Goal: Task Accomplishment & Management: Manage account settings

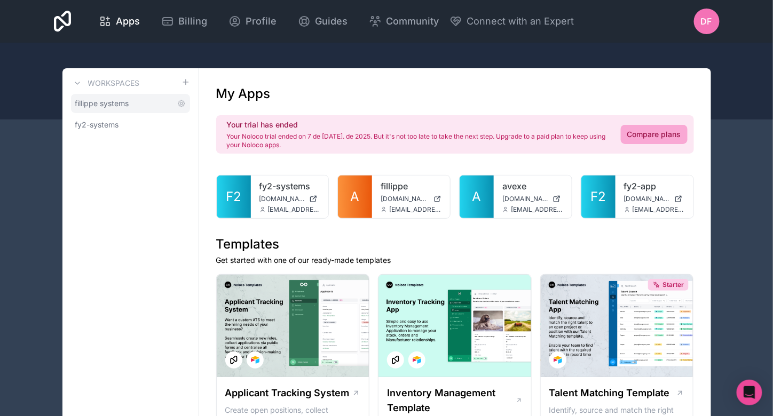
click at [122, 101] on span "fillippe systems" at bounding box center [102, 103] width 54 height 11
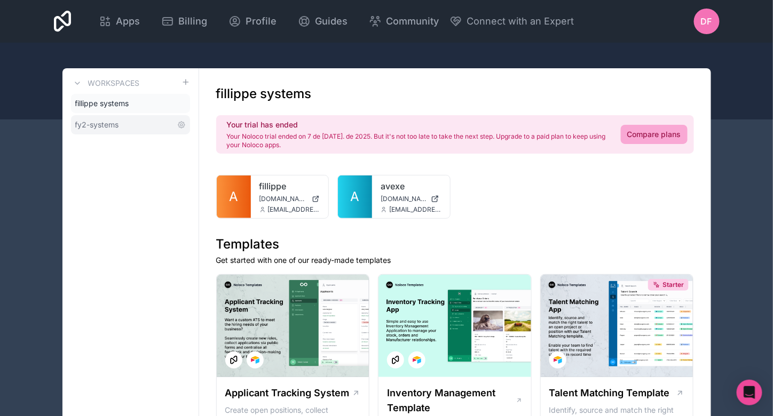
click at [91, 130] on link "fy2-systems" at bounding box center [130, 124] width 119 height 19
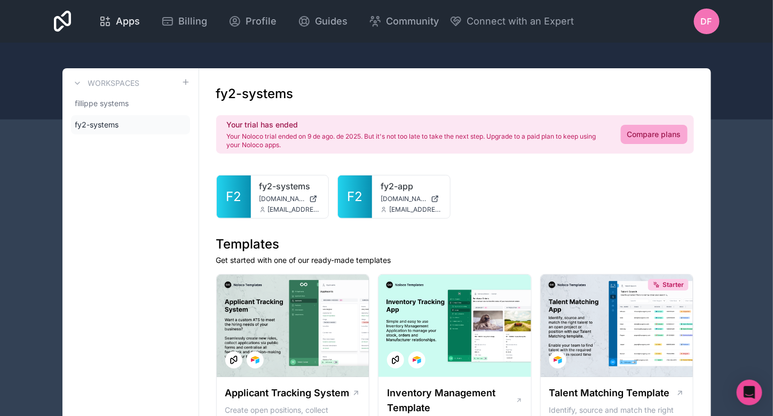
click at [118, 21] on span "Apps" at bounding box center [128, 21] width 24 height 15
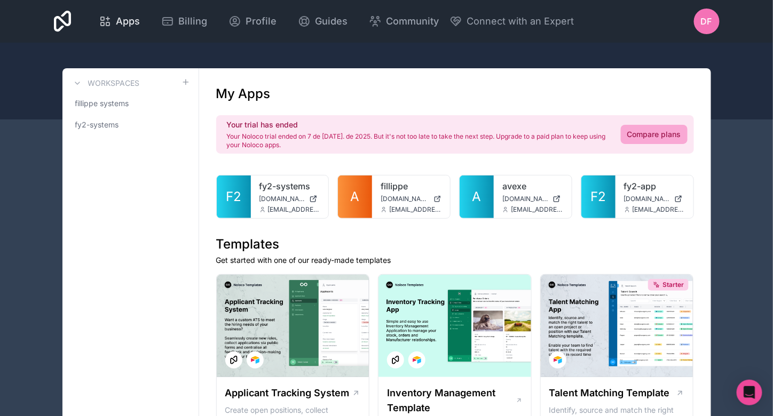
click at [123, 17] on span "Apps" at bounding box center [128, 21] width 24 height 15
click at [302, 185] on div at bounding box center [308, 192] width 21 height 21
click at [455, 240] on h1 "Templates" at bounding box center [455, 244] width 478 height 17
click at [181, 82] on div "Workspaces" at bounding box center [130, 83] width 119 height 13
click at [77, 79] on icon at bounding box center [77, 83] width 9 height 9
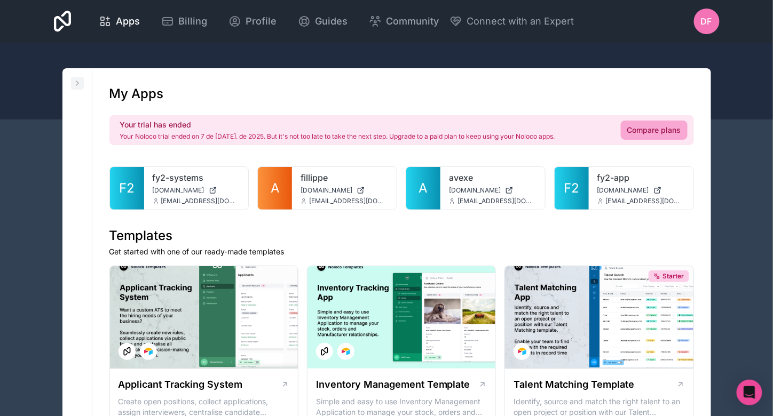
click at [77, 79] on icon at bounding box center [77, 83] width 9 height 9
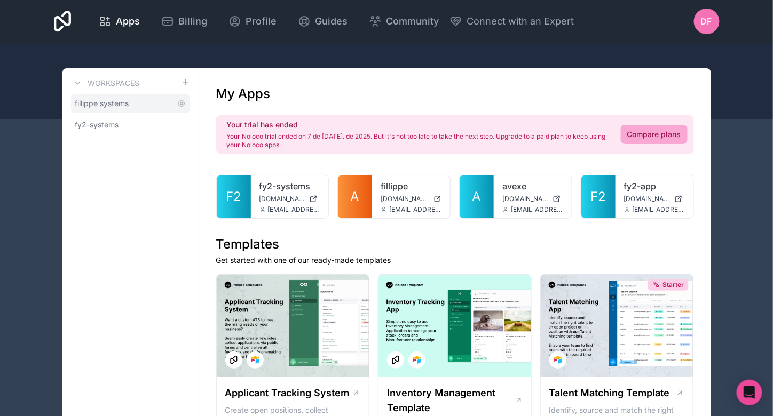
click at [120, 106] on span "fillippe systems" at bounding box center [102, 103] width 54 height 11
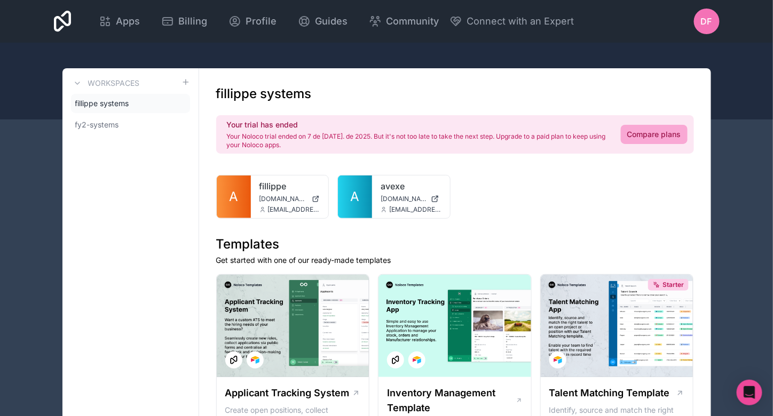
click at [718, 18] on div "DF" at bounding box center [707, 22] width 26 height 26
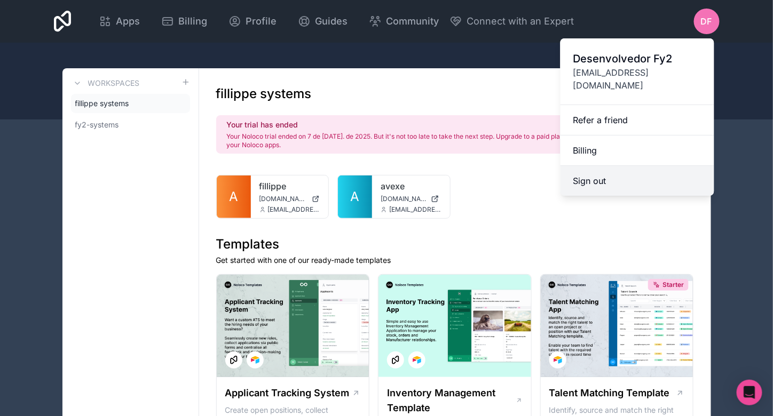
click at [651, 166] on button "Sign out" at bounding box center [638, 181] width 154 height 30
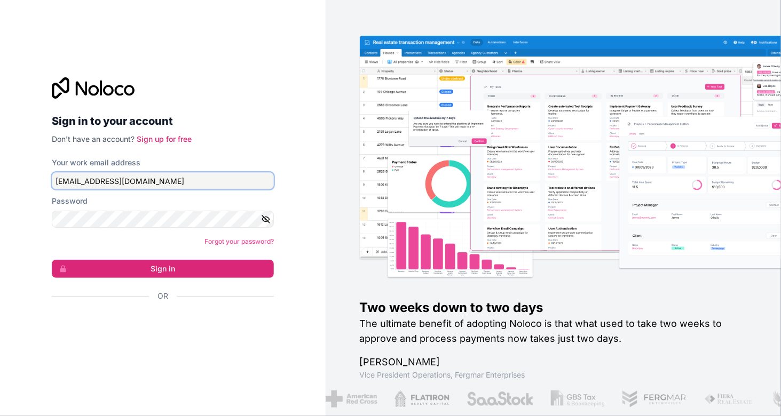
click at [179, 182] on input "[EMAIL_ADDRESS][DOMAIN_NAME]" at bounding box center [163, 180] width 222 height 17
click at [314, 305] on div "Sign in to your account Don't have an account? Sign up for free Your work email…" at bounding box center [163, 208] width 326 height 416
click at [175, 140] on link "Sign up for free" at bounding box center [164, 139] width 55 height 9
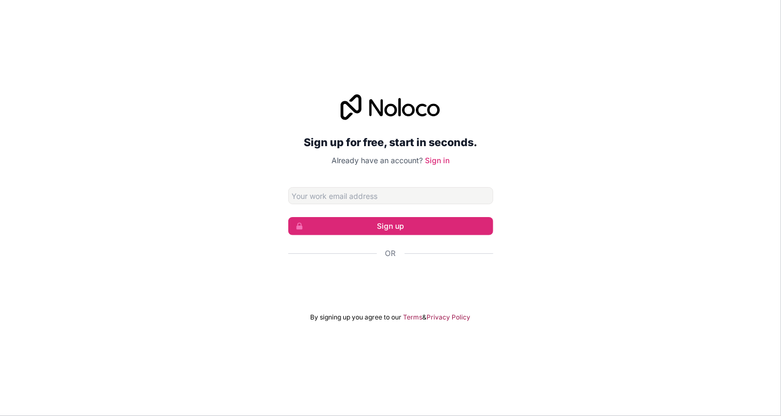
click at [360, 194] on input "Email address" at bounding box center [390, 195] width 205 height 17
